Goal: Book appointment/travel/reservation

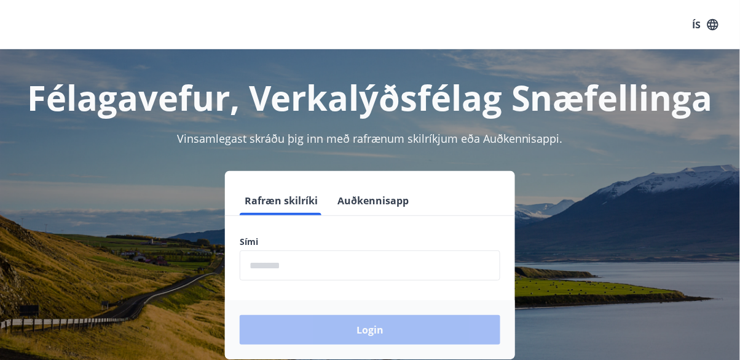
click at [343, 270] on input "phone" at bounding box center [370, 265] width 261 height 30
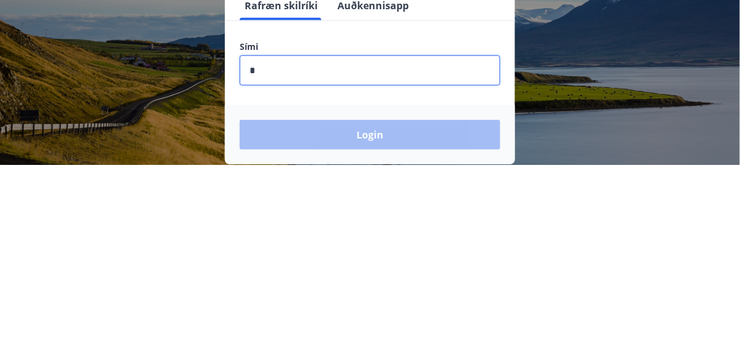
type input "**"
click at [309, 270] on input "phone" at bounding box center [370, 265] width 261 height 30
type input "***"
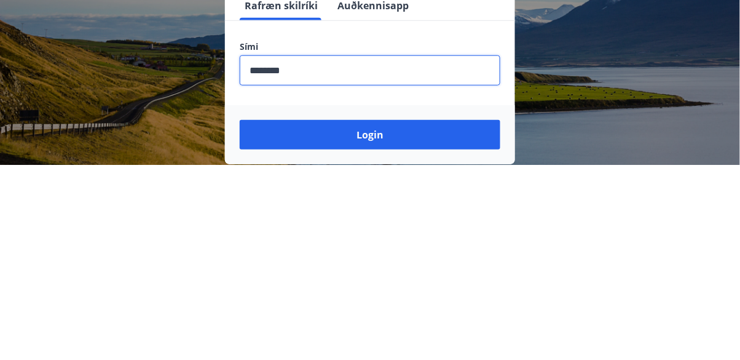
type input "********"
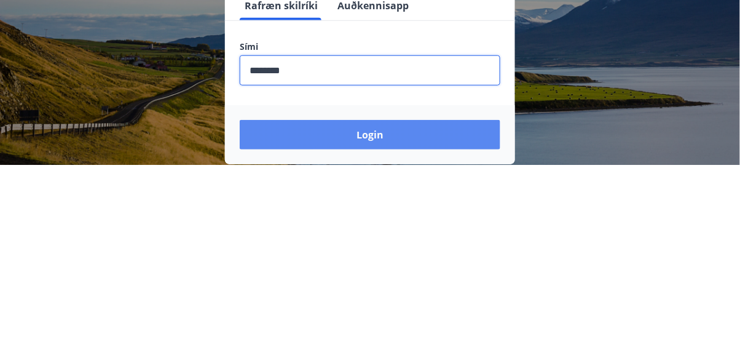
click at [379, 320] on button "Login" at bounding box center [370, 330] width 261 height 30
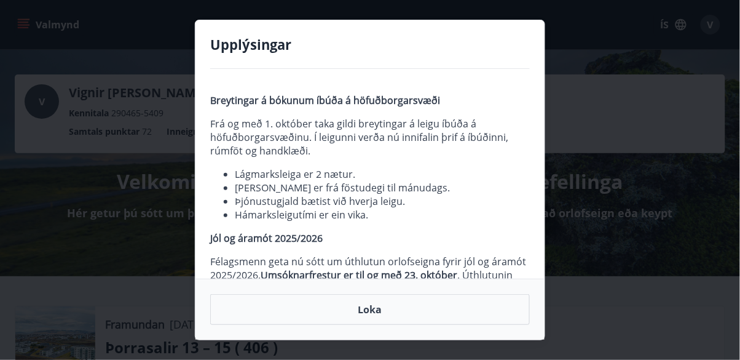
click at [384, 317] on button "Loka" at bounding box center [370, 309] width 320 height 31
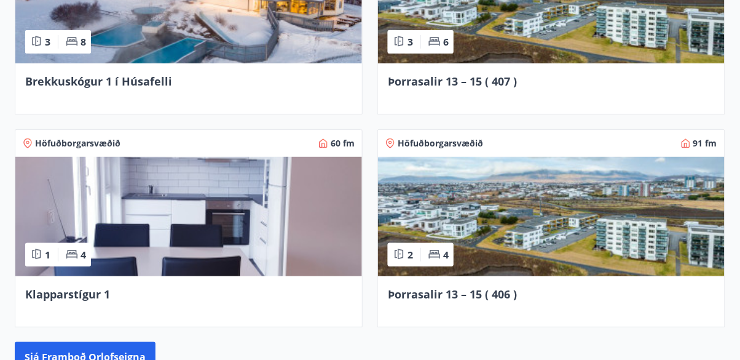
scroll to position [1110, 0]
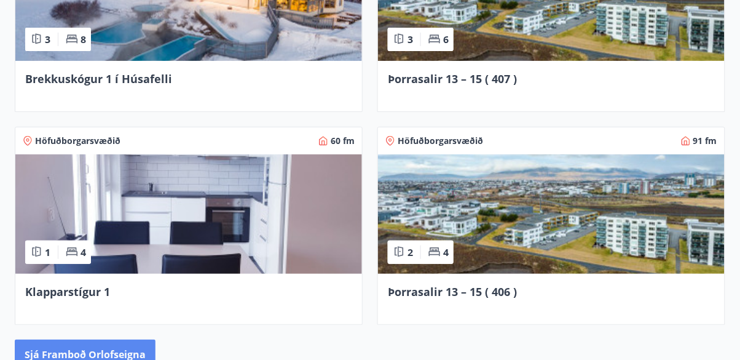
click at [113, 344] on button "Sjá framboð orlofseigna" at bounding box center [85, 354] width 141 height 30
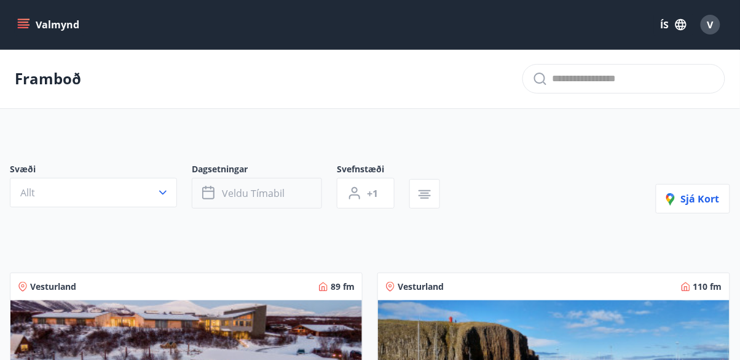
click at [272, 200] on button "Veldu tímabil" at bounding box center [257, 193] width 130 height 31
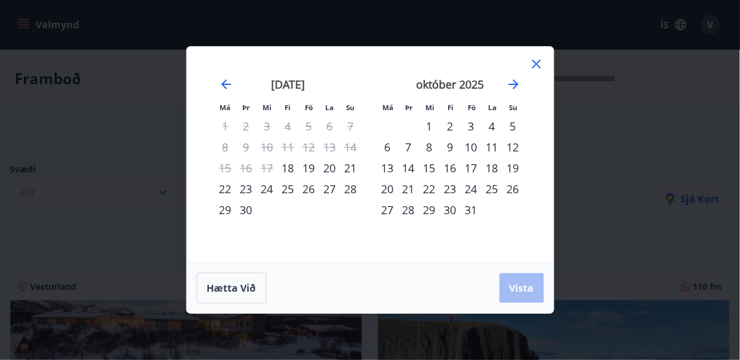
click at [311, 170] on div "19" at bounding box center [309, 167] width 21 height 21
click at [329, 170] on div "20" at bounding box center [330, 167] width 21 height 21
click at [526, 287] on span "Vista" at bounding box center [522, 288] width 25 height 14
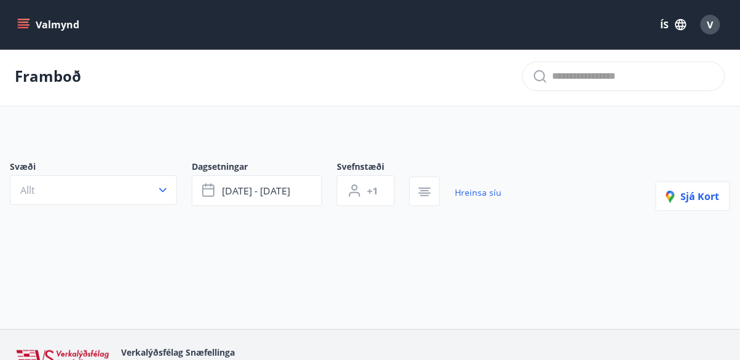
scroll to position [15, 0]
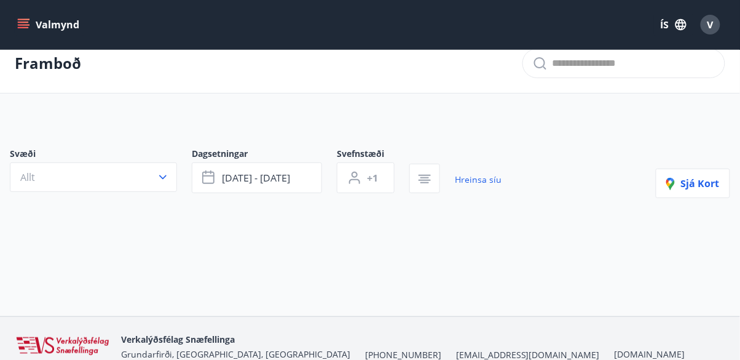
click at [163, 178] on icon "button" at bounding box center [162, 177] width 7 height 4
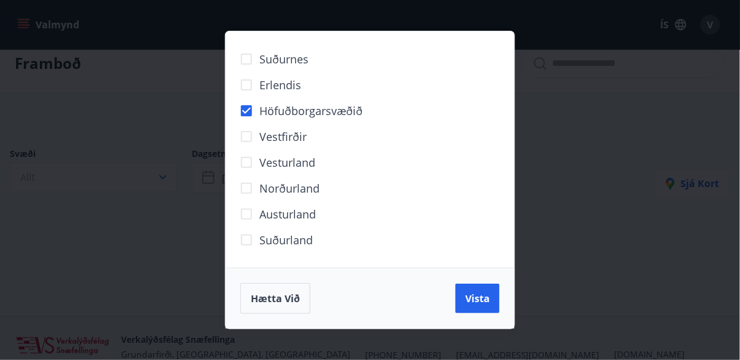
click at [485, 305] on span "Vista" at bounding box center [478, 299] width 25 height 14
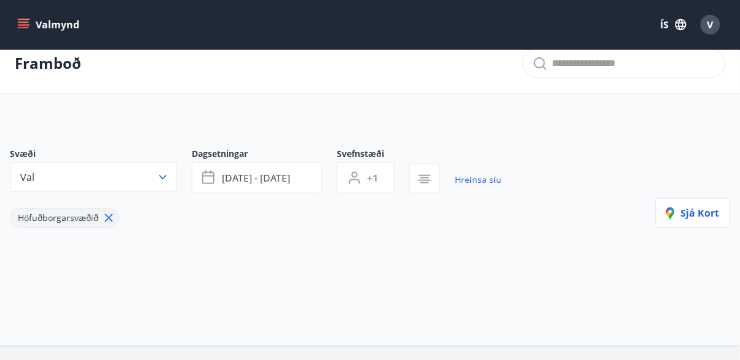
click at [565, 247] on div "Svæði Val Dagsetningar [DATE] - [DATE] Svefnstæði +1 Hreinsa síu Höfuðborgarsvæ…" at bounding box center [370, 207] width 740 height 178
click at [564, 246] on div "Svæði Val Dagsetningar [DATE] - [DATE] Svefnstæði +1 Hreinsa síu Höfuðborgarsvæ…" at bounding box center [370, 207] width 740 height 178
click at [297, 176] on button "[DATE] - [DATE]" at bounding box center [257, 177] width 130 height 31
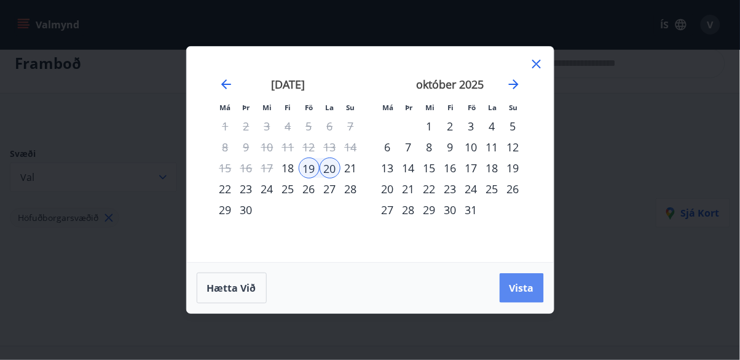
click at [523, 303] on button "Vista" at bounding box center [522, 288] width 44 height 30
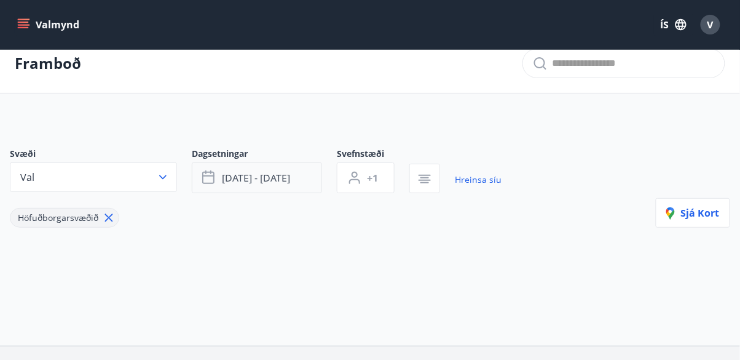
click at [303, 184] on button "[DATE] - [DATE]" at bounding box center [257, 177] width 130 height 31
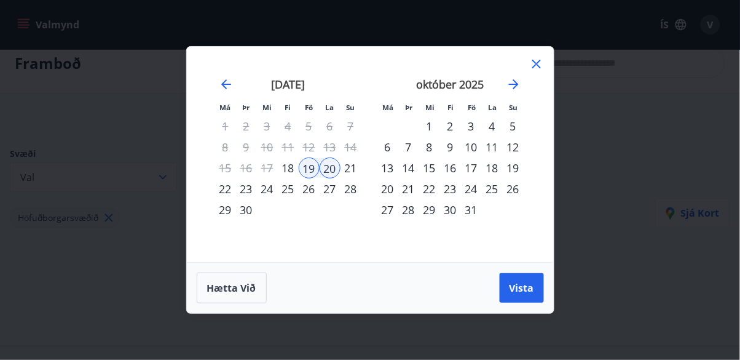
click at [312, 178] on div "19" at bounding box center [309, 167] width 21 height 21
click at [351, 178] on div "21" at bounding box center [351, 167] width 21 height 21
click at [521, 295] on span "Vista" at bounding box center [522, 288] width 25 height 14
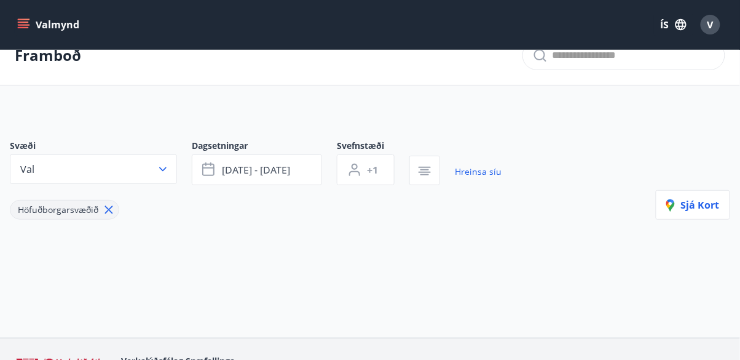
scroll to position [45, 0]
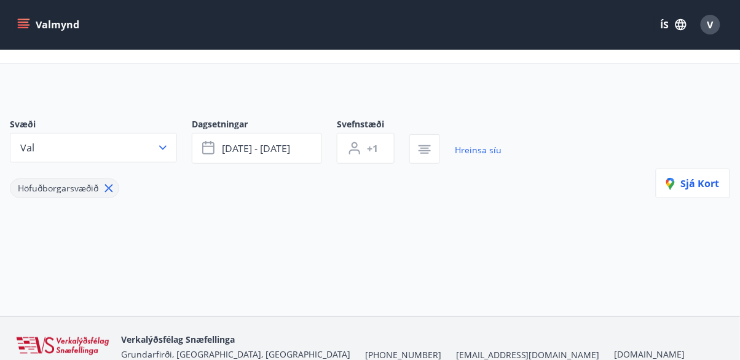
click at [41, 23] on button "Valmynd" at bounding box center [49, 25] width 69 height 22
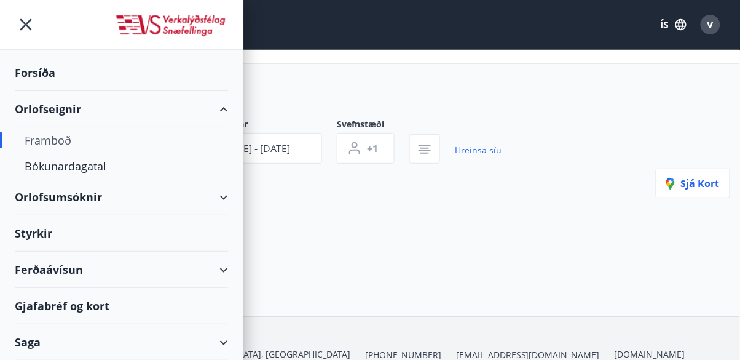
click at [65, 145] on div "Framboð" at bounding box center [122, 140] width 194 height 26
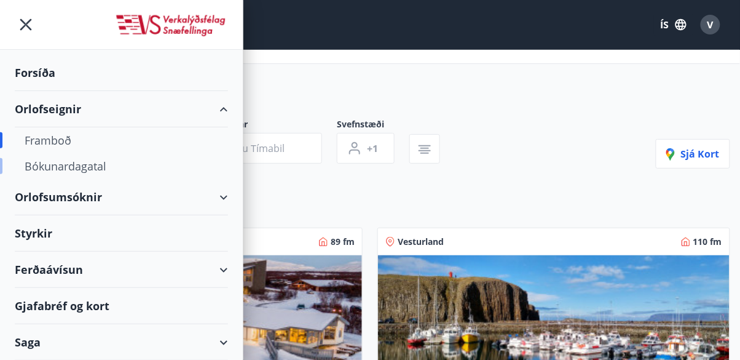
click at [100, 172] on div "Bókunardagatal" at bounding box center [122, 166] width 194 height 26
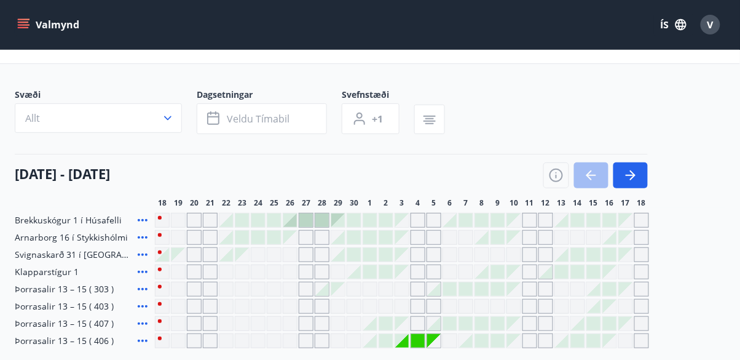
click at [160, 272] on div "Gráir dagar eru ekki bókanlegir" at bounding box center [162, 271] width 15 height 15
click at [159, 288] on div "Gráir dagar eru ekki bókanlegir" at bounding box center [162, 289] width 15 height 15
click at [633, 177] on icon "button" at bounding box center [633, 175] width 6 height 10
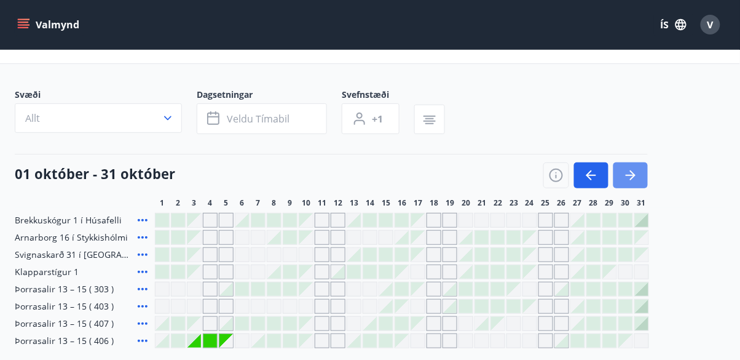
click at [632, 177] on icon "button" at bounding box center [633, 175] width 6 height 10
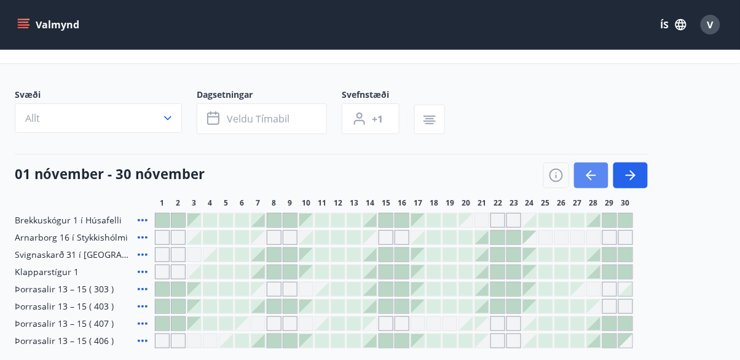
click at [587, 172] on icon "button" at bounding box center [591, 175] width 15 height 15
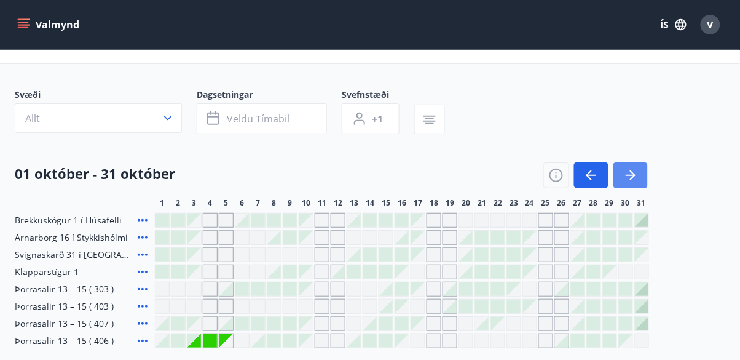
click at [627, 182] on button "button" at bounding box center [631, 175] width 34 height 26
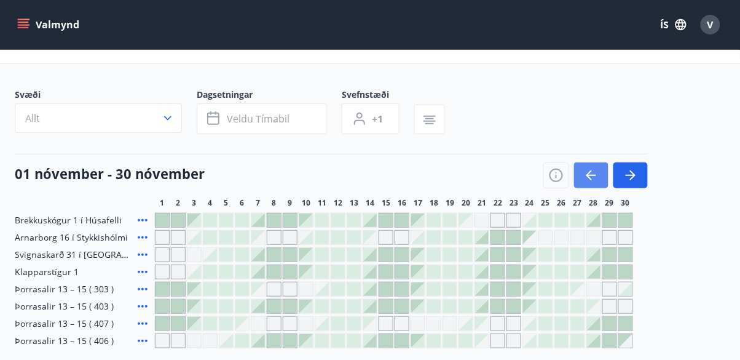
click at [595, 175] on icon "button" at bounding box center [591, 175] width 15 height 15
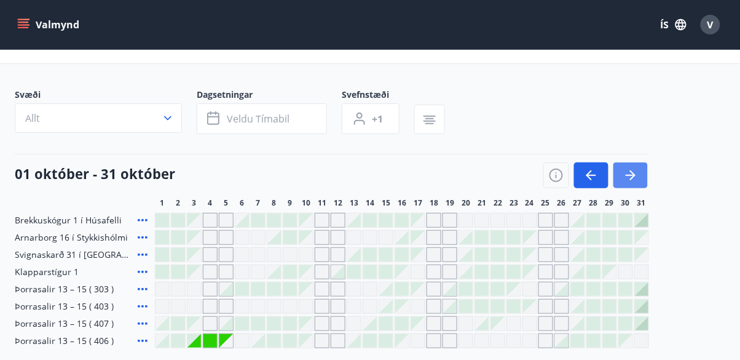
click at [591, 175] on icon "button" at bounding box center [591, 175] width 15 height 15
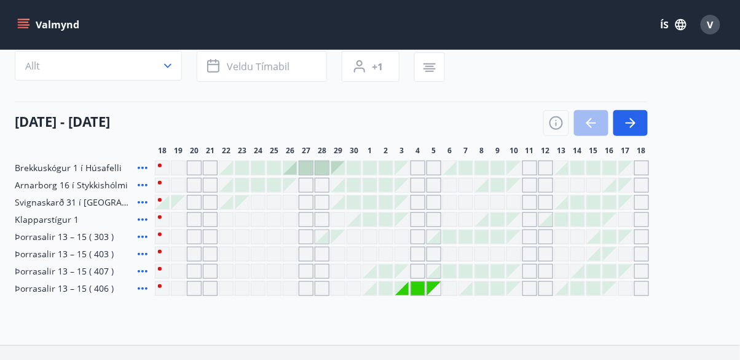
scroll to position [104, 0]
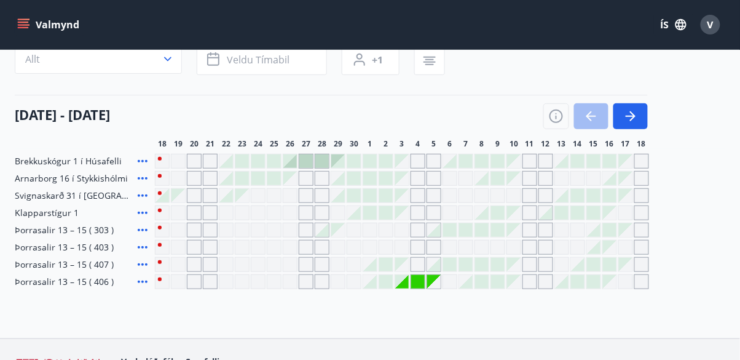
click at [707, 25] on div "V" at bounding box center [711, 25] width 20 height 20
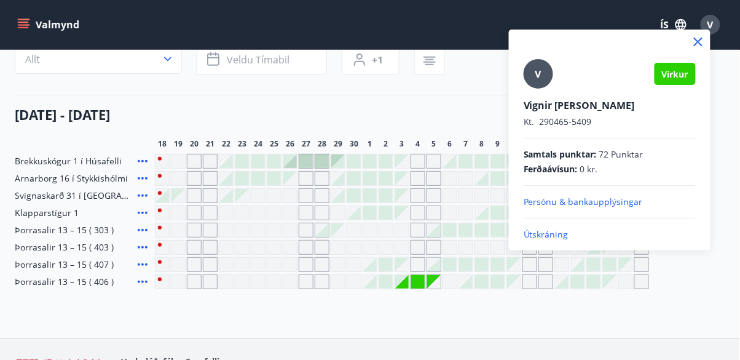
click at [558, 232] on p "Útskráning" at bounding box center [610, 234] width 172 height 12
